Goal: Find specific page/section: Find specific page/section

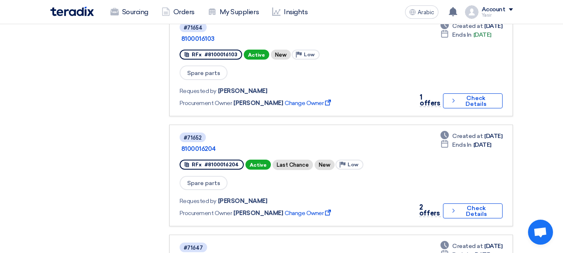
scroll to position [750, 0]
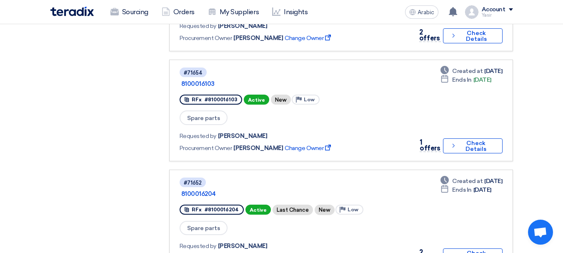
scroll to position [625, 0]
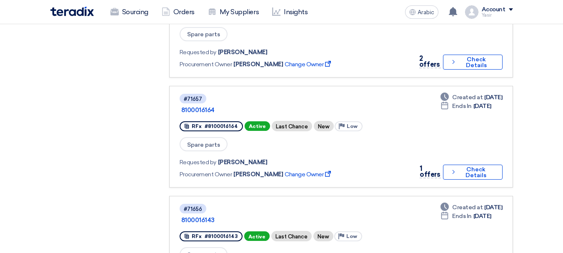
scroll to position [250, 0]
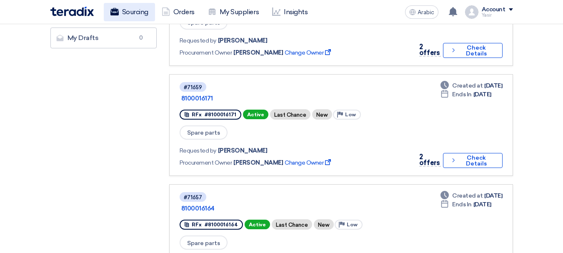
click at [123, 11] on font "Sourcing" at bounding box center [135, 12] width 26 height 8
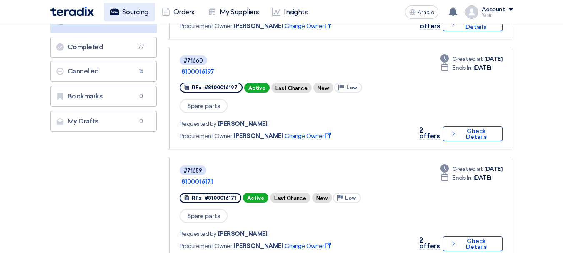
click at [130, 10] on font "Sourcing" at bounding box center [135, 12] width 26 height 8
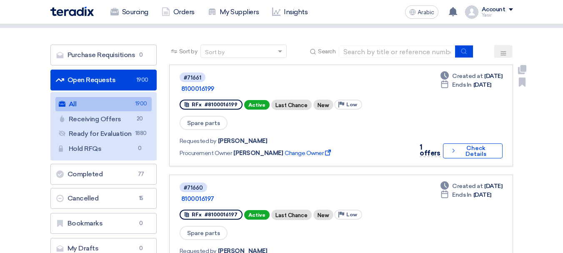
scroll to position [0, 0]
